Goal: Check status: Check status

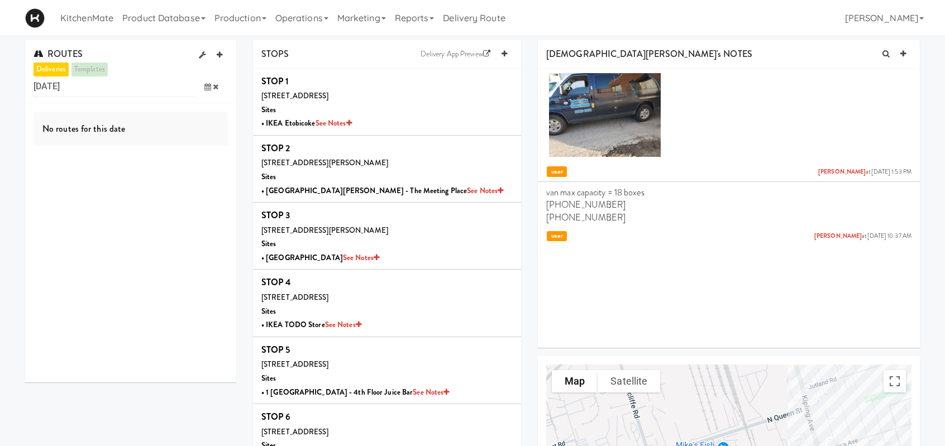
click at [205, 89] on icon at bounding box center [208, 86] width 7 height 7
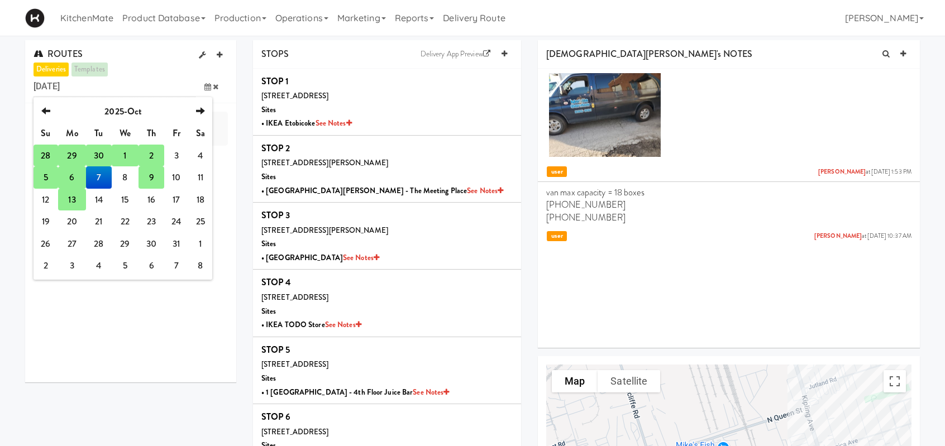
click at [153, 160] on td "2" at bounding box center [151, 156] width 25 height 22
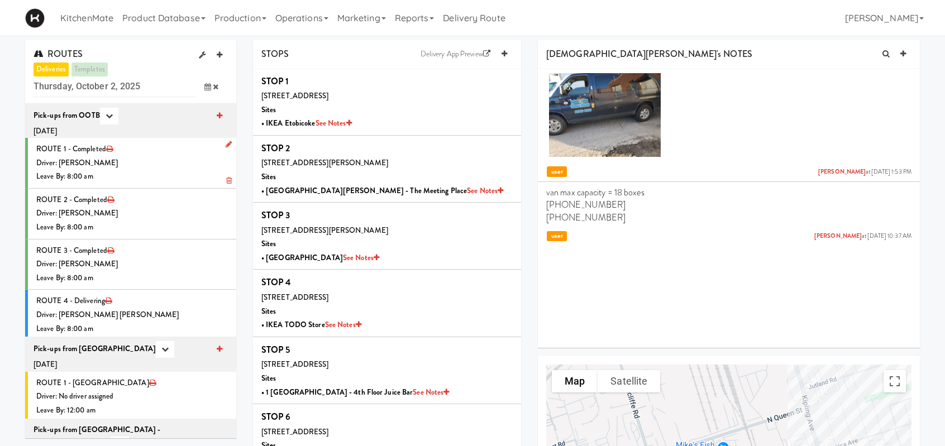
click at [158, 159] on div "Driver: [PERSON_NAME]" at bounding box center [132, 163] width 192 height 14
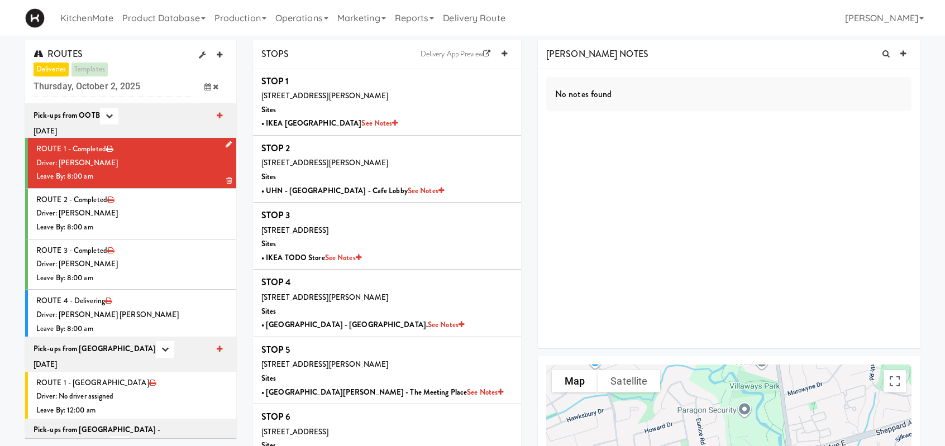
click at [152, 157] on div "Driver: [PERSON_NAME]" at bounding box center [132, 163] width 192 height 14
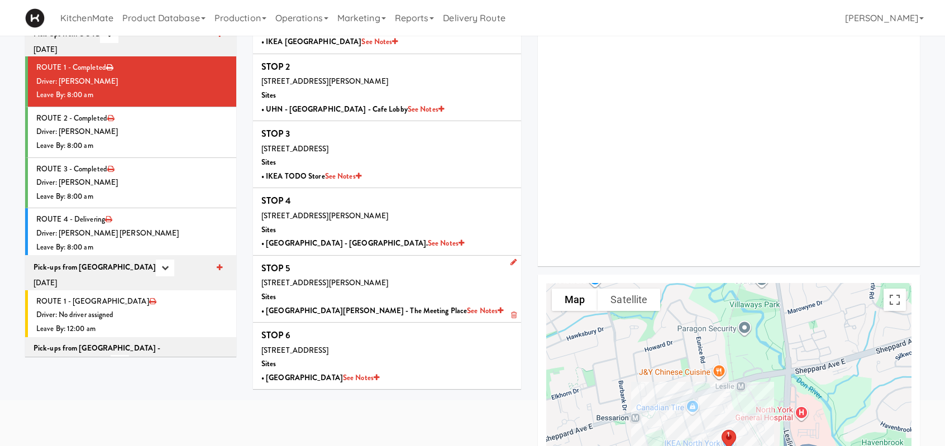
scroll to position [112, 0]
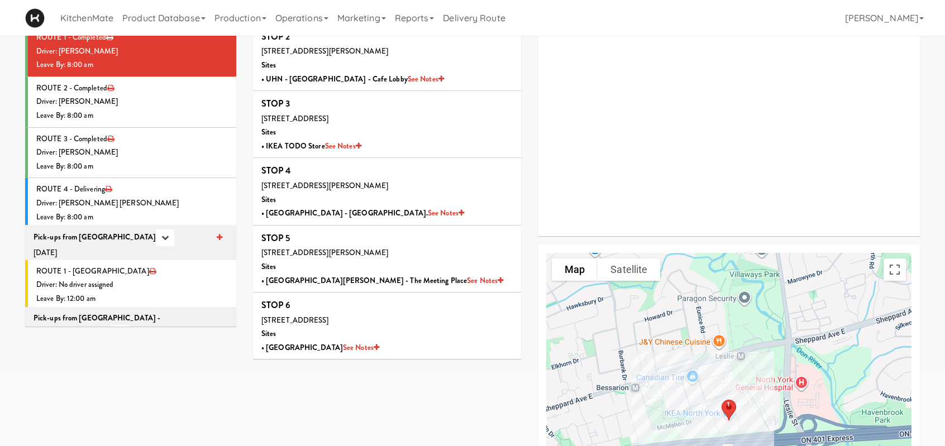
click at [169, 101] on div "Driver: [PERSON_NAME]" at bounding box center [132, 102] width 192 height 14
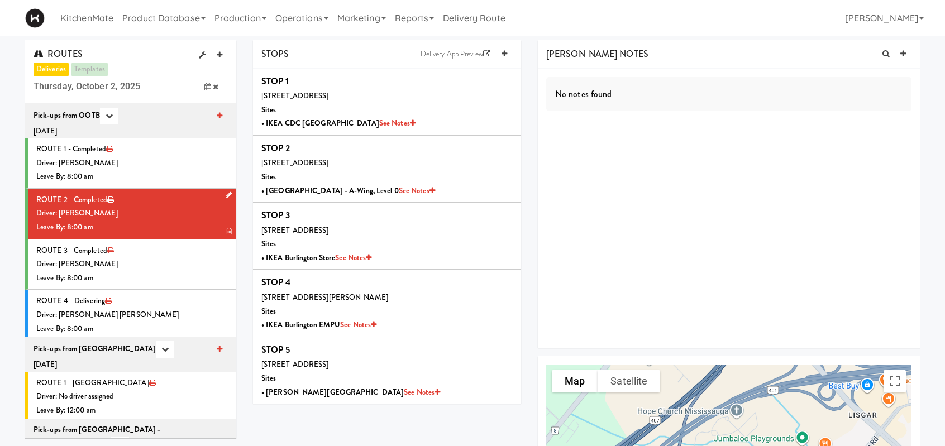
click at [182, 207] on div "Driver: [PERSON_NAME]" at bounding box center [132, 214] width 192 height 14
click at [162, 260] on div "Driver: [PERSON_NAME]" at bounding box center [132, 265] width 192 height 14
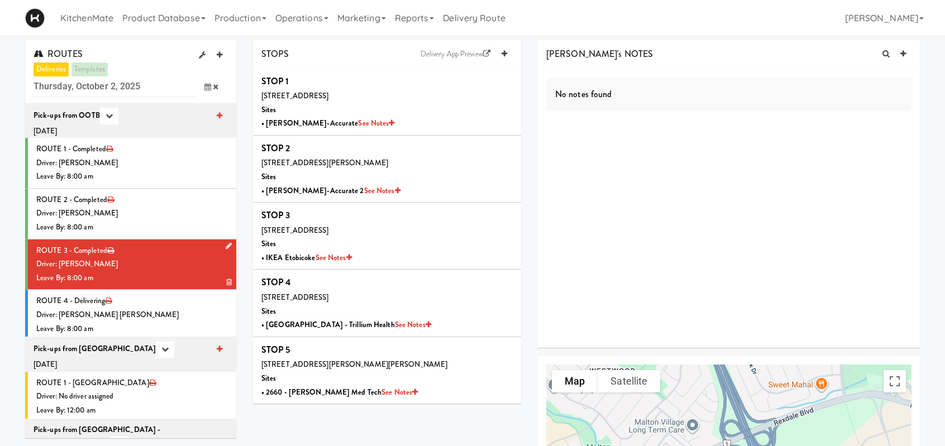
click at [154, 264] on div "Driver: [PERSON_NAME]" at bounding box center [132, 265] width 192 height 14
click at [137, 306] on li "ROUTE 4 - Delivering Driver: Khalil Odim Chedid Leave By: 8:00 am" at bounding box center [130, 315] width 211 height 50
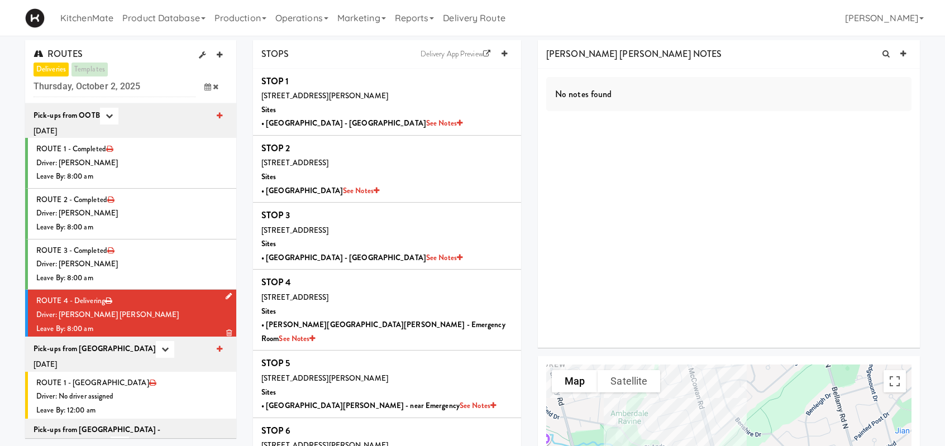
click at [186, 310] on div "Driver: [PERSON_NAME] [PERSON_NAME]" at bounding box center [132, 315] width 192 height 14
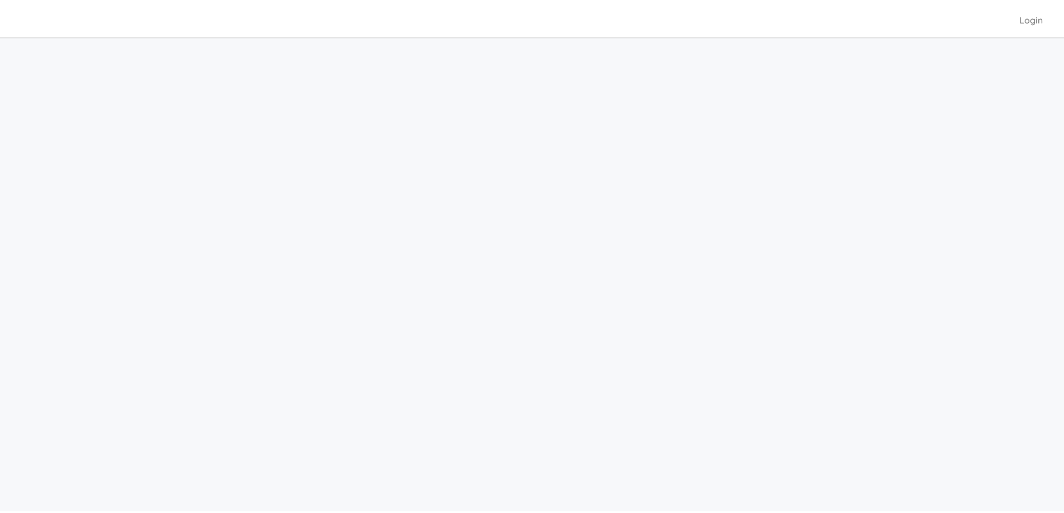
scroll to position [36, 0]
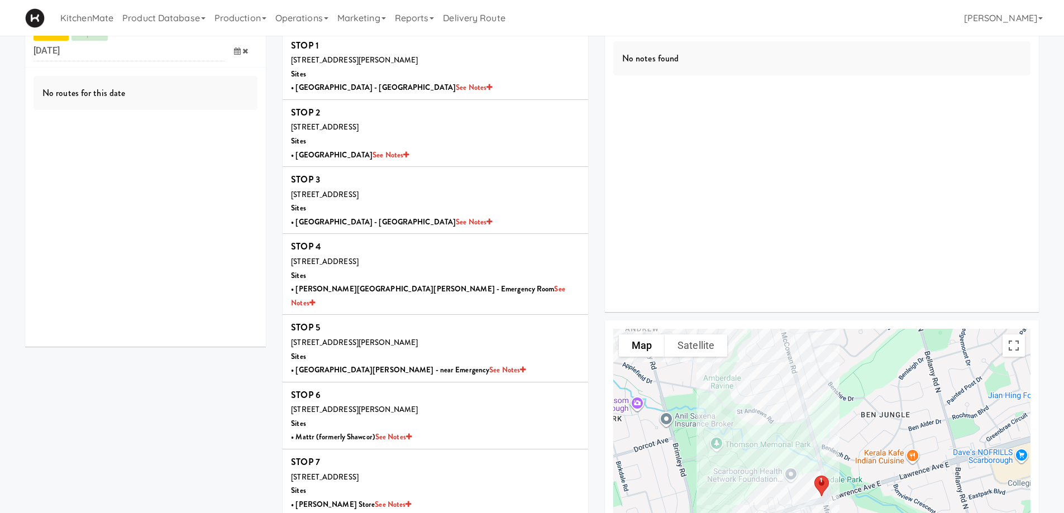
click at [234, 56] on span at bounding box center [241, 51] width 32 height 21
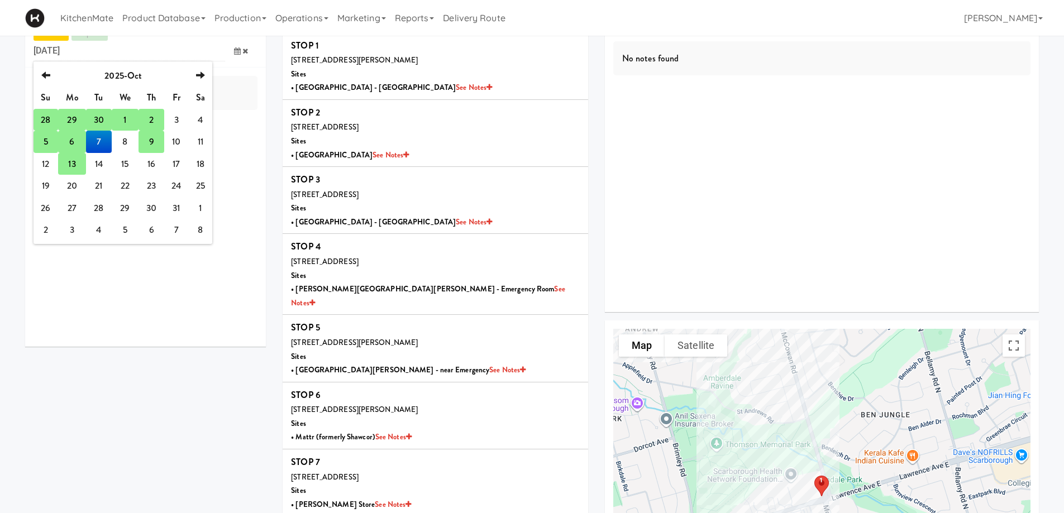
click at [155, 147] on td "9" at bounding box center [151, 142] width 25 height 22
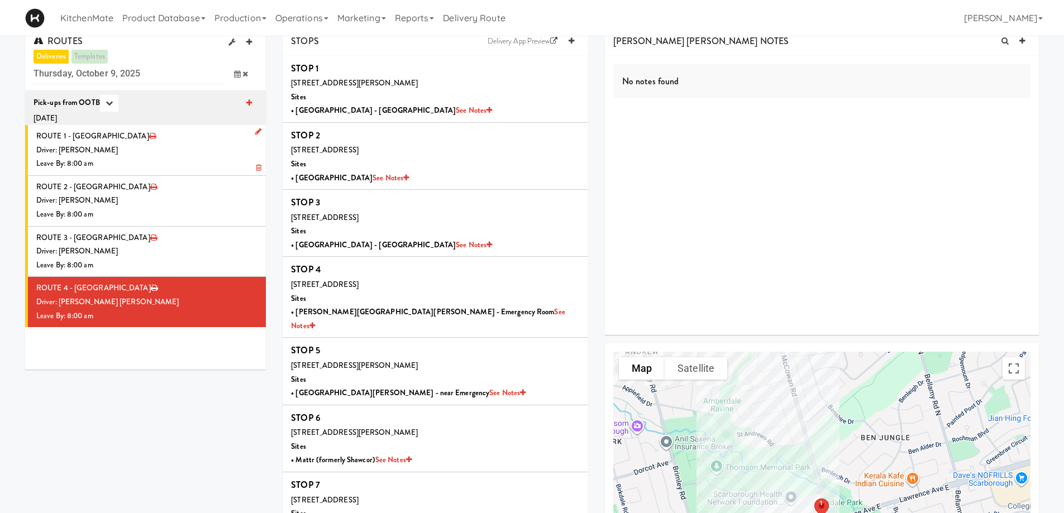
scroll to position [0, 0]
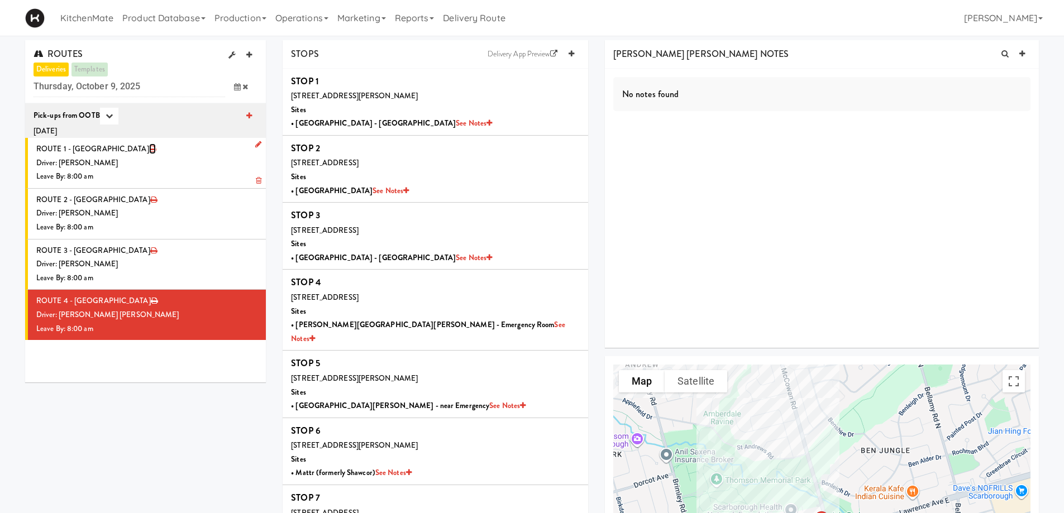
click at [149, 149] on icon at bounding box center [152, 148] width 7 height 7
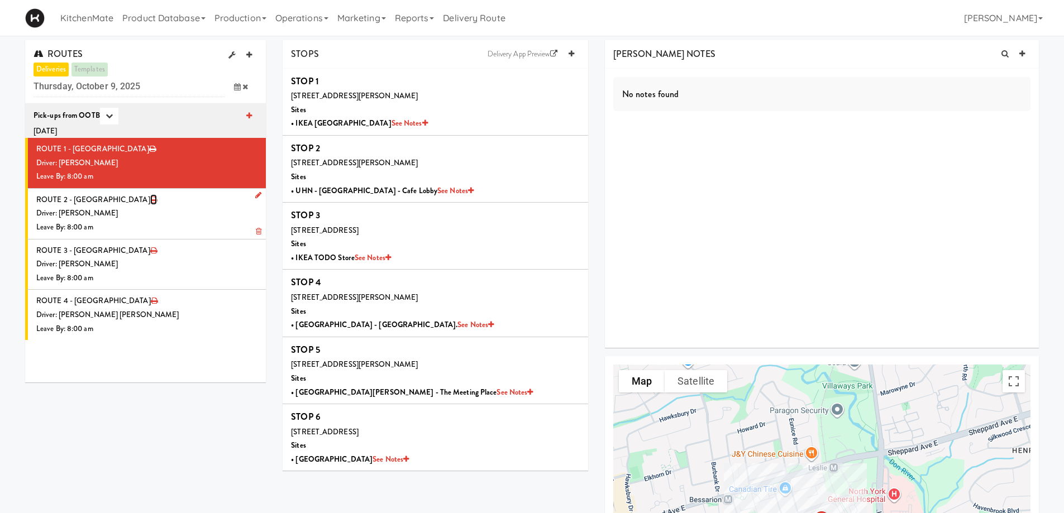
click at [150, 201] on icon at bounding box center [153, 199] width 7 height 7
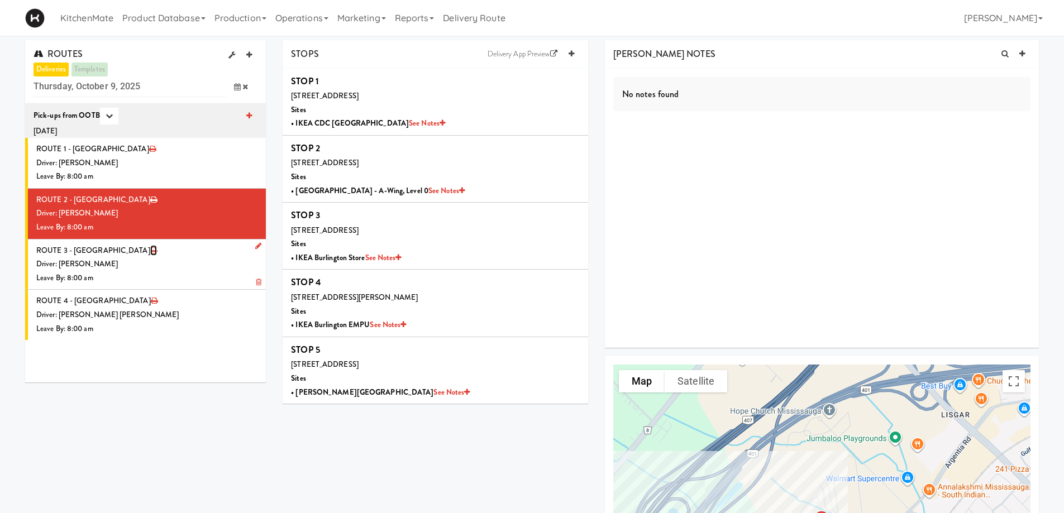
click at [150, 250] on icon at bounding box center [153, 250] width 7 height 7
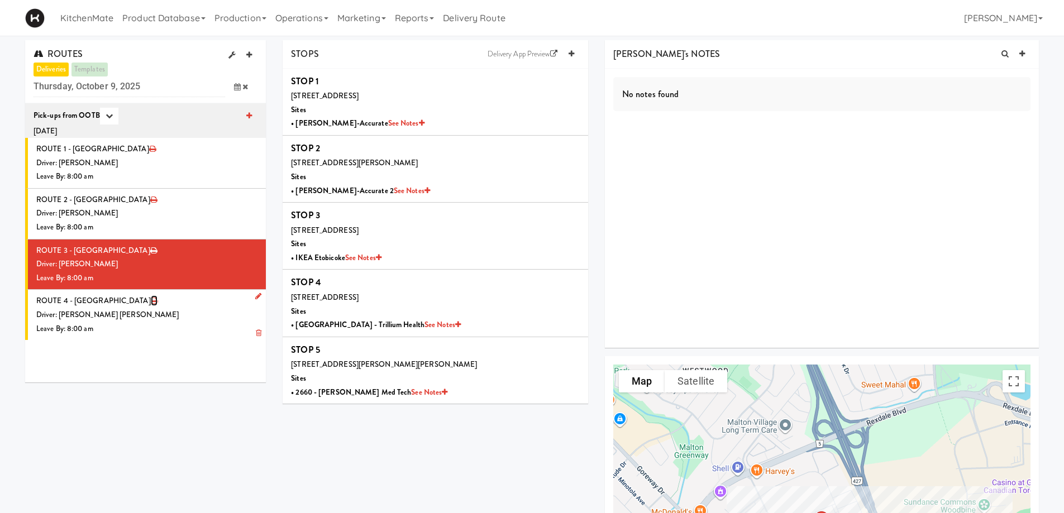
click at [151, 298] on icon at bounding box center [154, 300] width 7 height 7
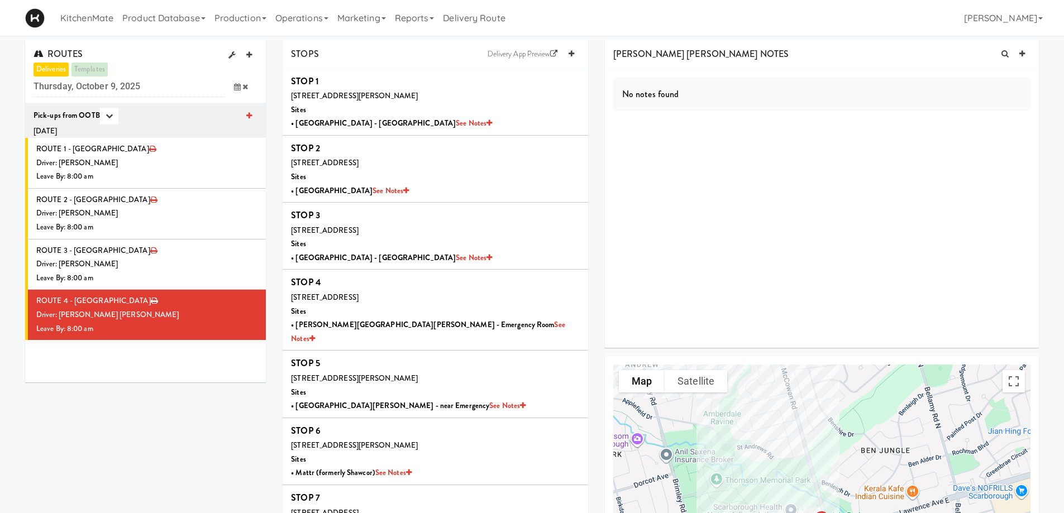
click at [93, 429] on div "ROUTES deliveries templates [DATE] previous 2025-Oct next Su Mo Tu We Th Fr Sa …" at bounding box center [532, 378] width 1031 height 677
click at [92, 430] on div "ROUTES deliveries templates [DATE] previous 2025-Oct next Su Mo Tu We Th Fr Sa …" at bounding box center [532, 378] width 1031 height 677
click at [134, 418] on div "ROUTES deliveries templates [DATE] previous 2025-Oct next Su Mo Tu We Th Fr Sa …" at bounding box center [532, 378] width 1031 height 677
click at [126, 411] on div "ROUTES deliveries templates [DATE] previous 2025-Oct next Su Mo Tu We Th Fr Sa …" at bounding box center [532, 378] width 1031 height 677
